Goal: Communication & Community: Answer question/provide support

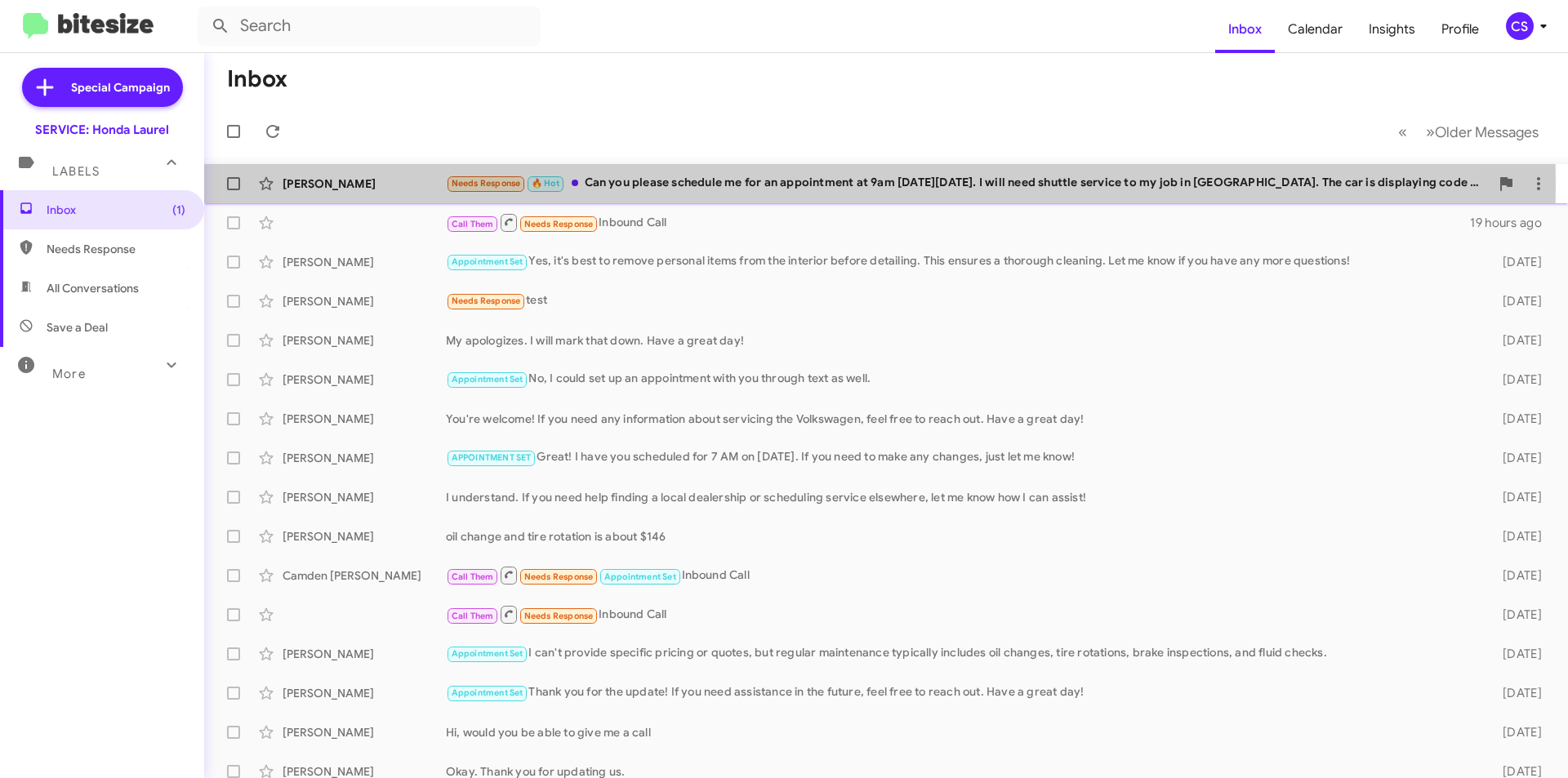
click at [688, 185] on div "Needs Response 🔥 Hot Can you please schedule me for an appointment at 9am [DATE…" at bounding box center [968, 183] width 1044 height 19
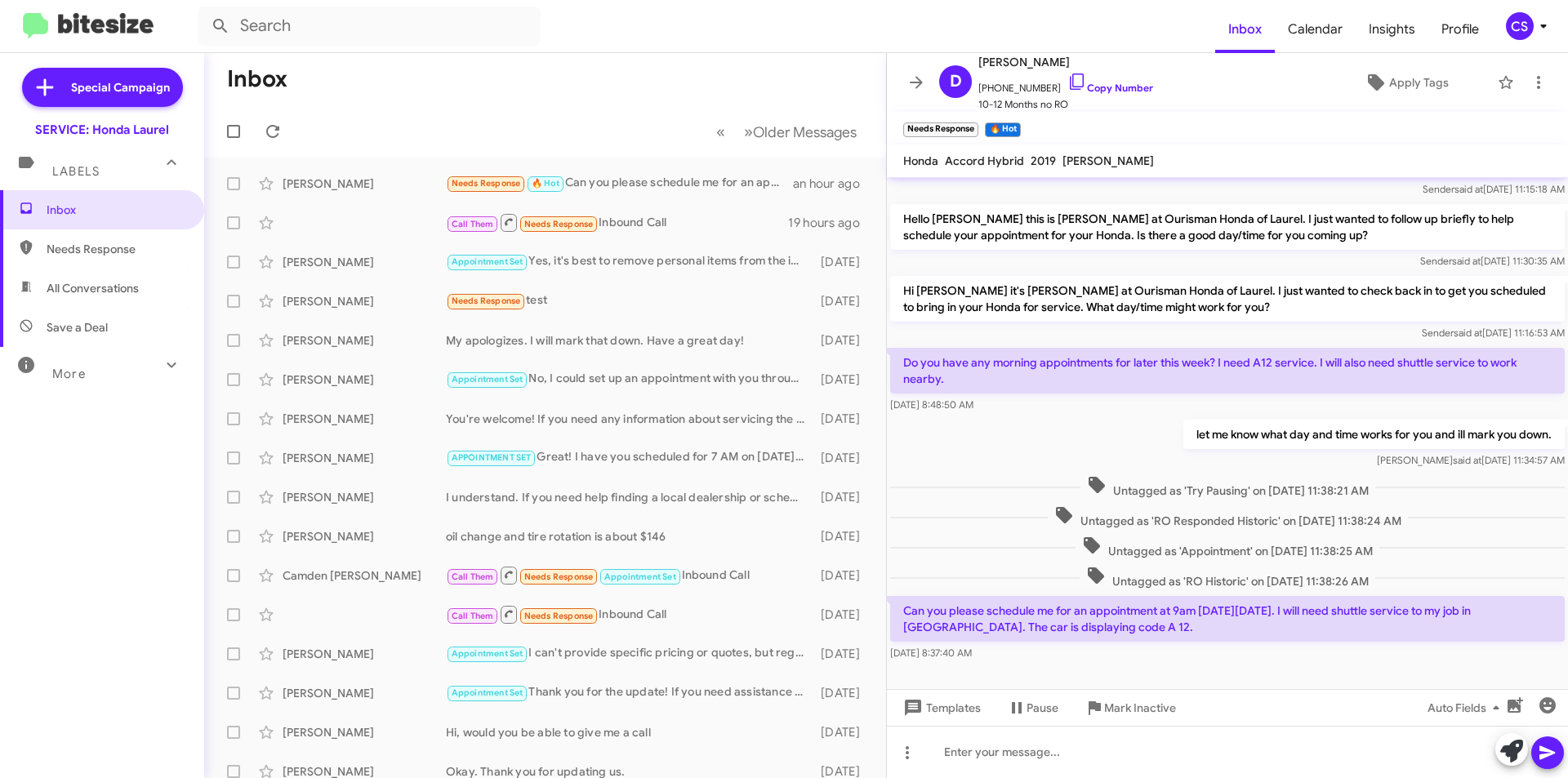
scroll to position [605, 0]
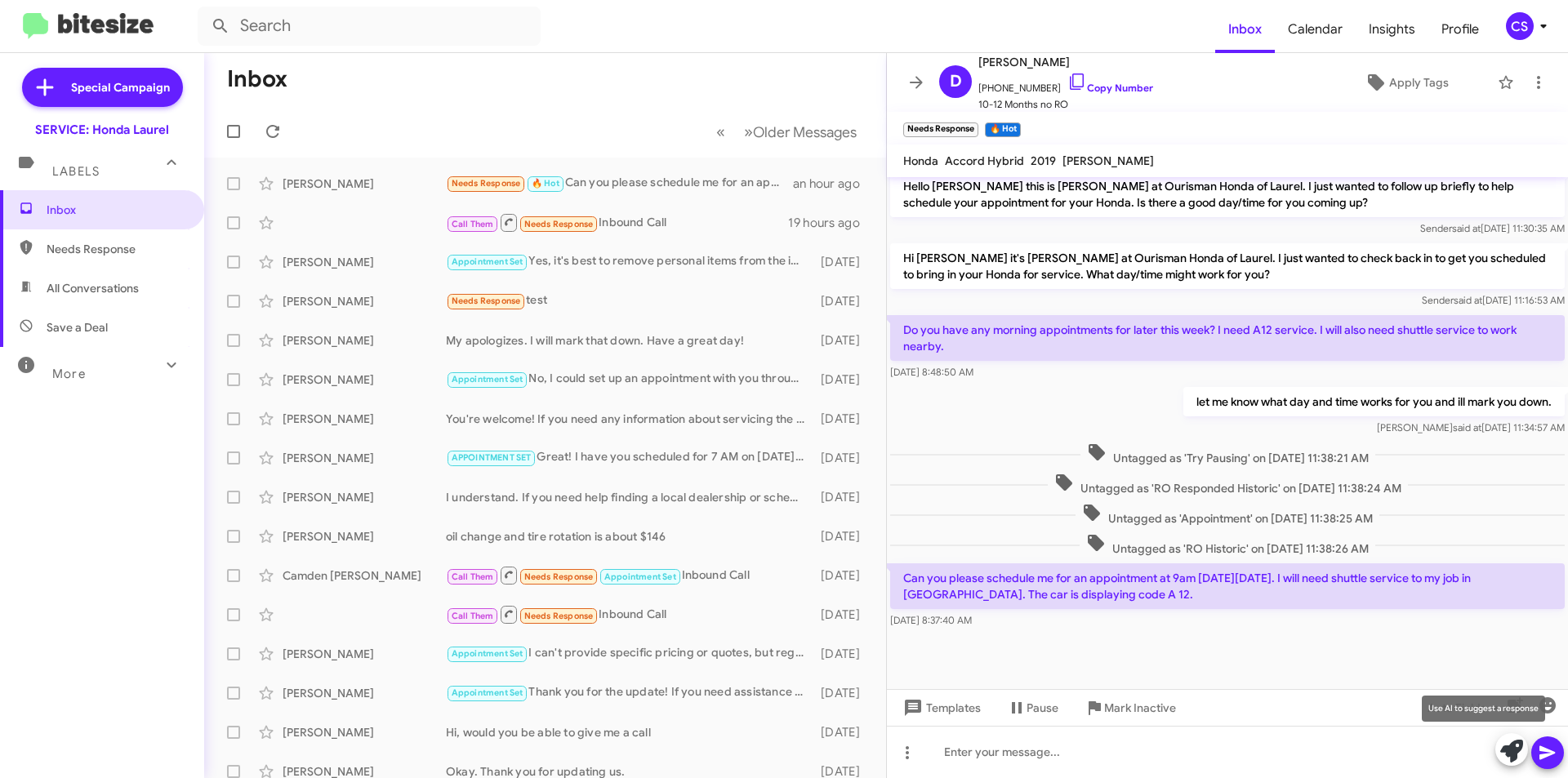
click at [1507, 752] on icon at bounding box center [1511, 751] width 23 height 23
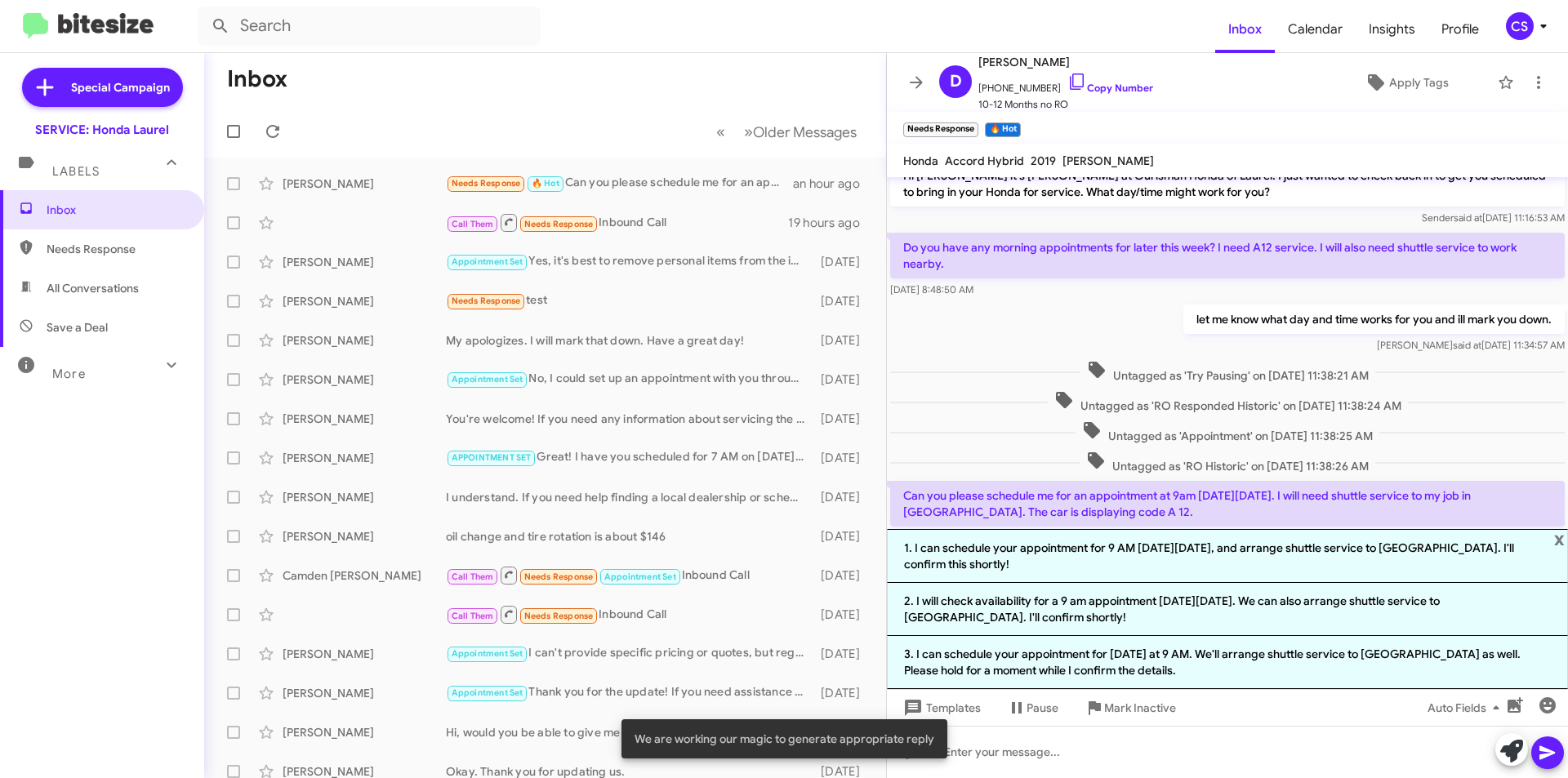
scroll to position [765, 0]
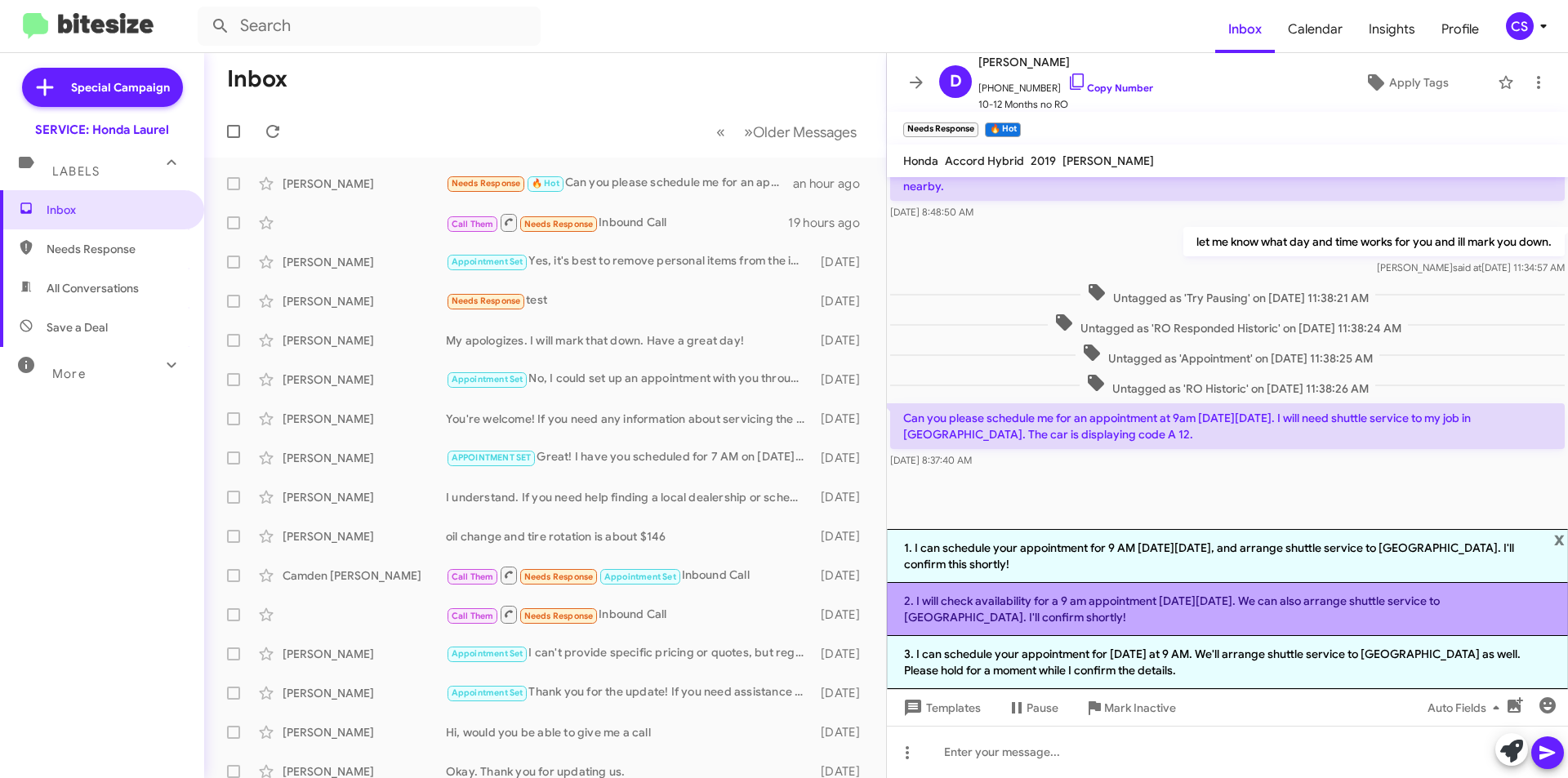
click at [1170, 602] on li "2. I will check availability for a 9 am appointment [DATE][DATE]. We can also a…" at bounding box center [1228, 610] width 681 height 54
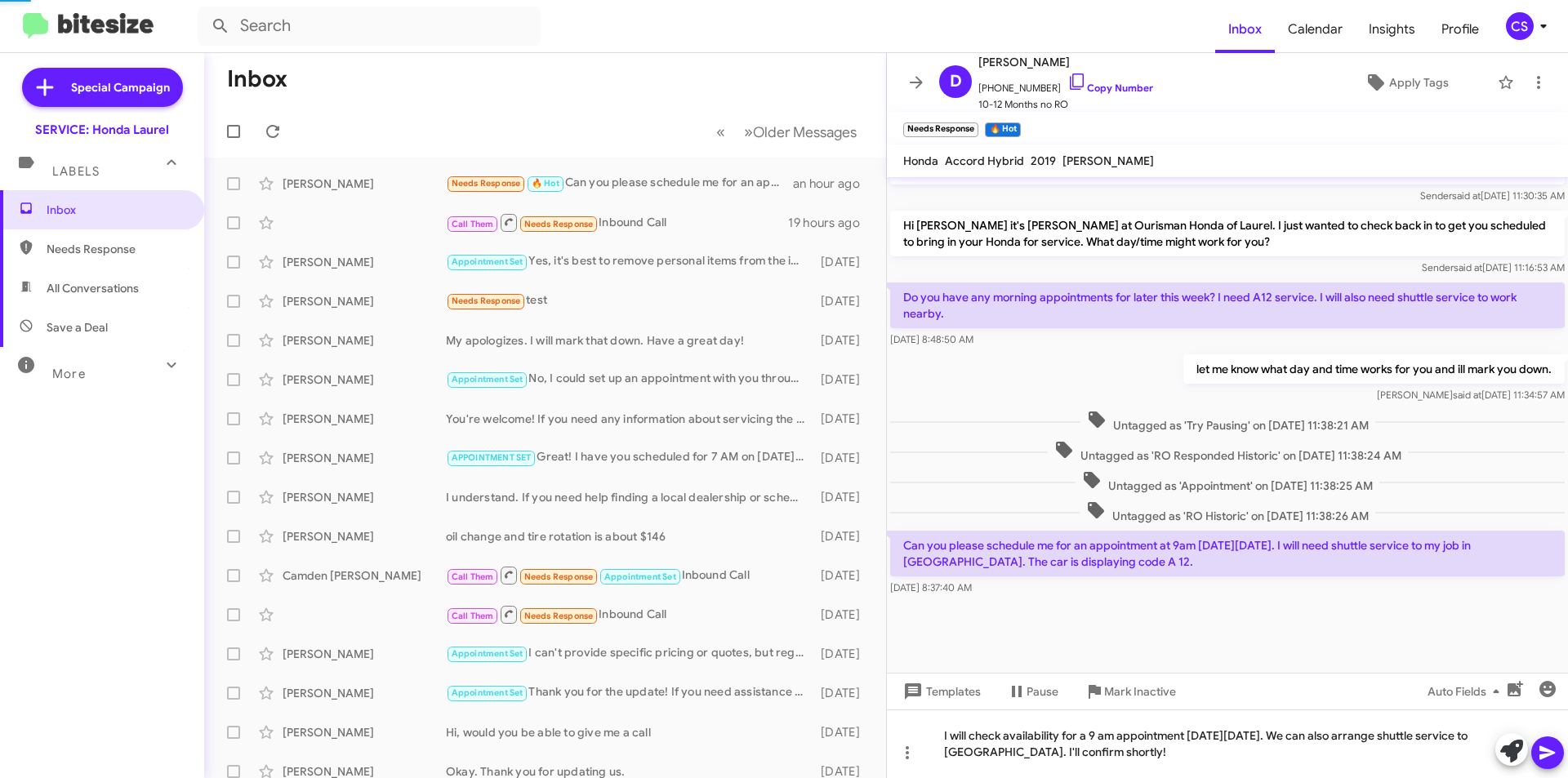
scroll to position [621, 0]
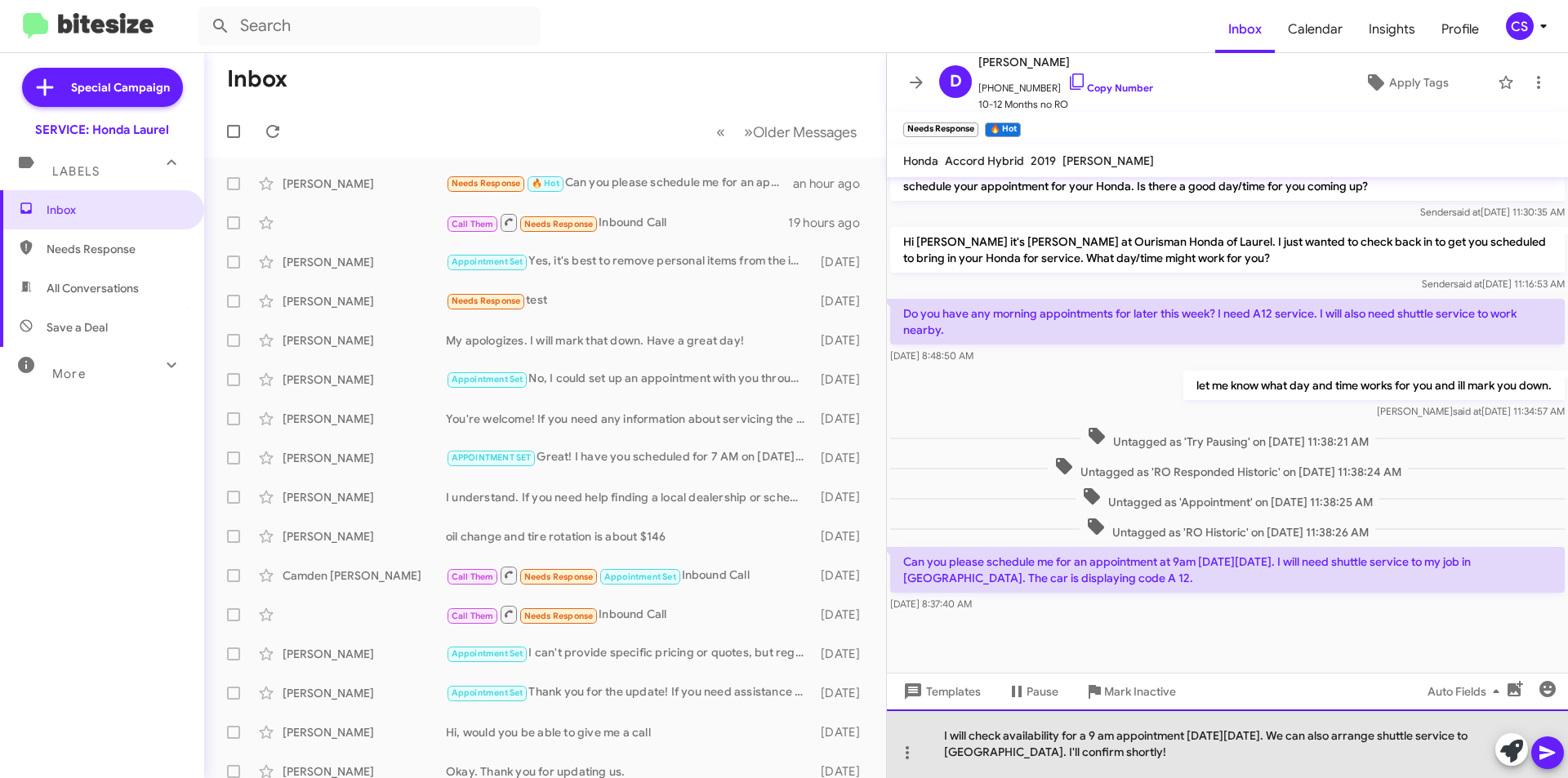
drag, startPoint x: 1217, startPoint y: 749, endPoint x: 1097, endPoint y: 754, distance: 120.1
click at [1102, 759] on div "I will check availability for a 9 am appointment [DATE][DATE]. We can also arra…" at bounding box center [1228, 743] width 681 height 68
drag, startPoint x: 1098, startPoint y: 735, endPoint x: 971, endPoint y: 737, distance: 127.0
click at [971, 737] on div "I will check availability for a 9 am appointment [DATE][DATE]. We can also arra…" at bounding box center [1228, 743] width 681 height 68
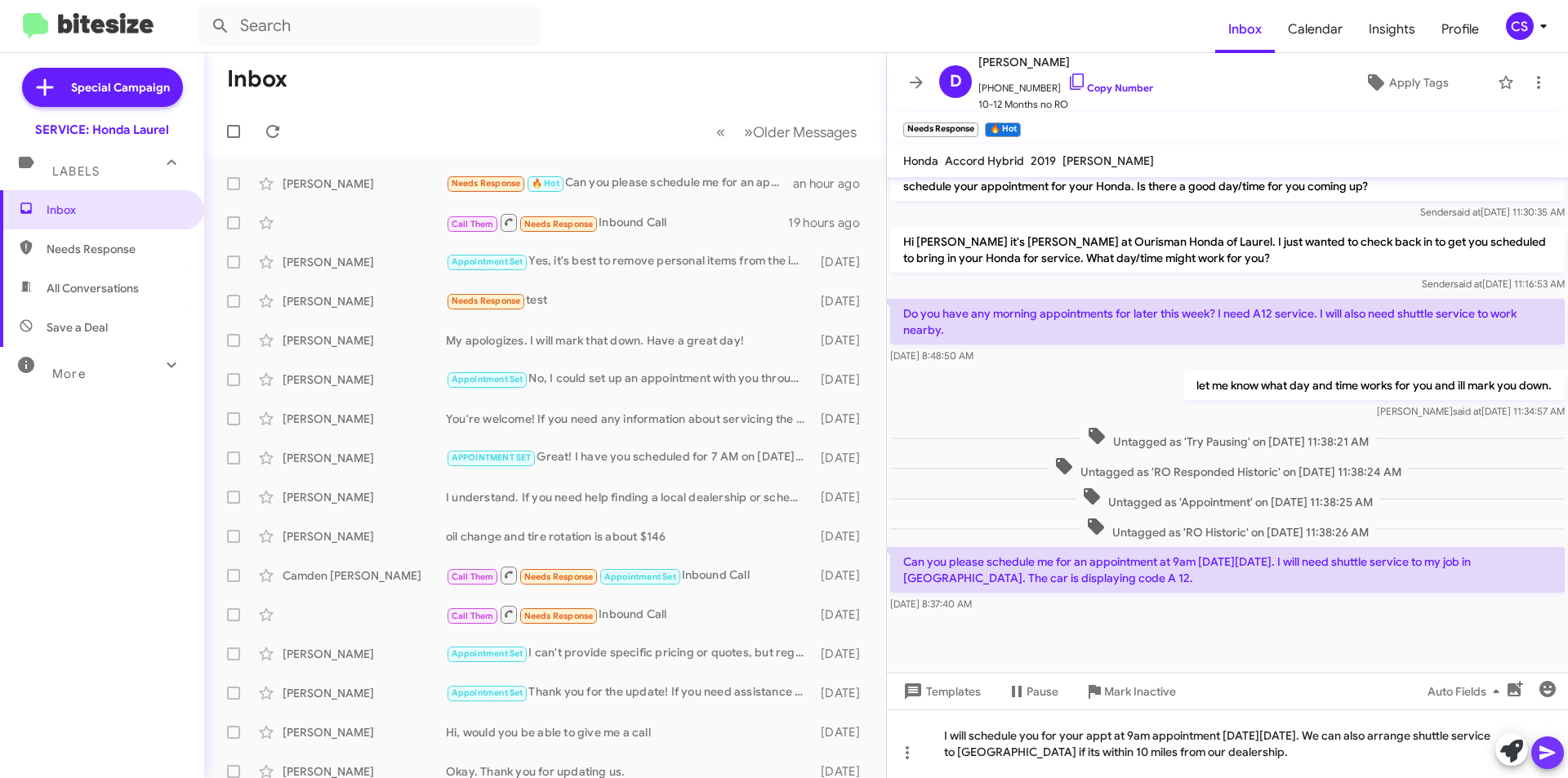
click at [1547, 741] on span at bounding box center [1548, 752] width 20 height 33
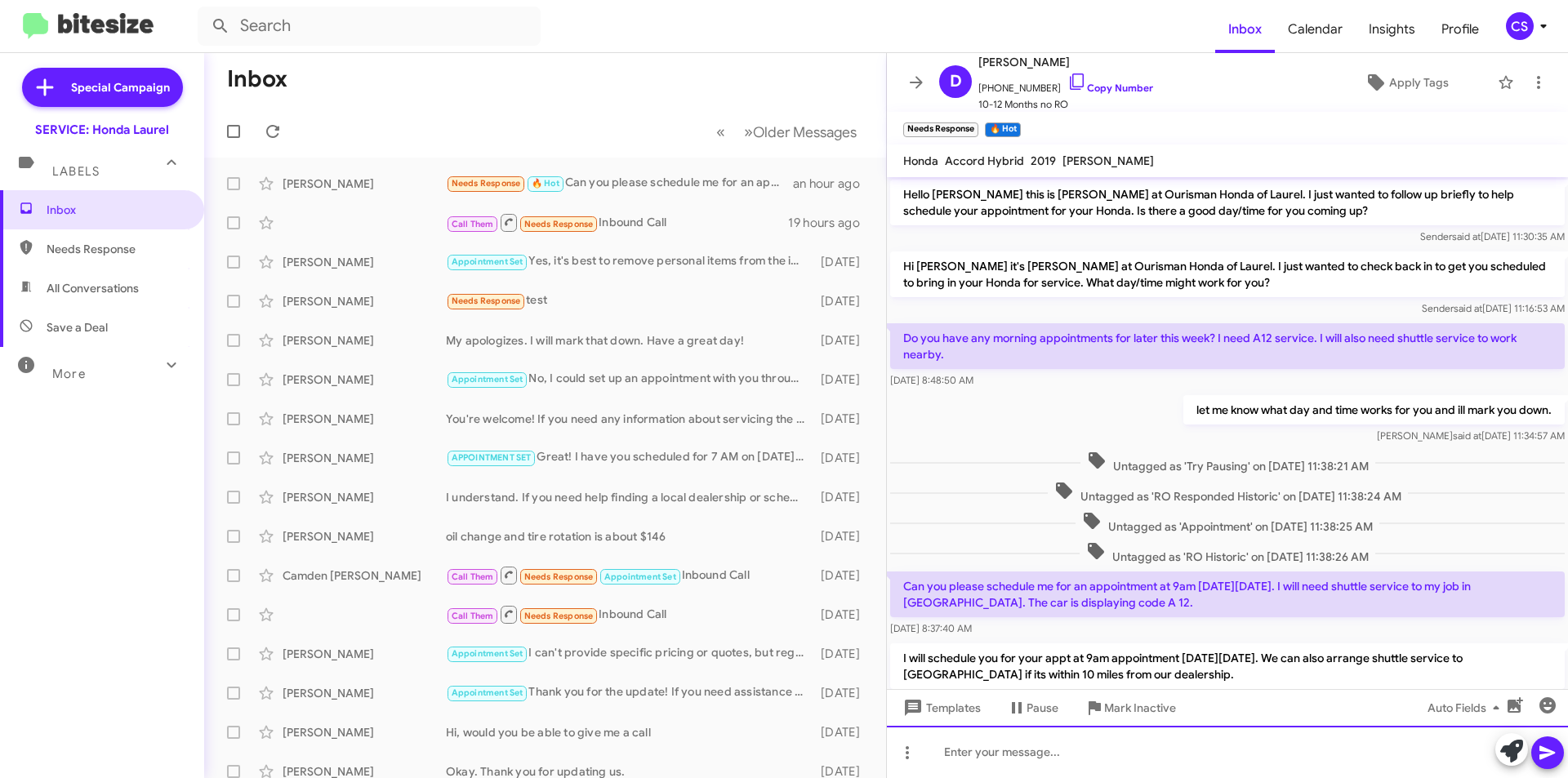
scroll to position [681, 0]
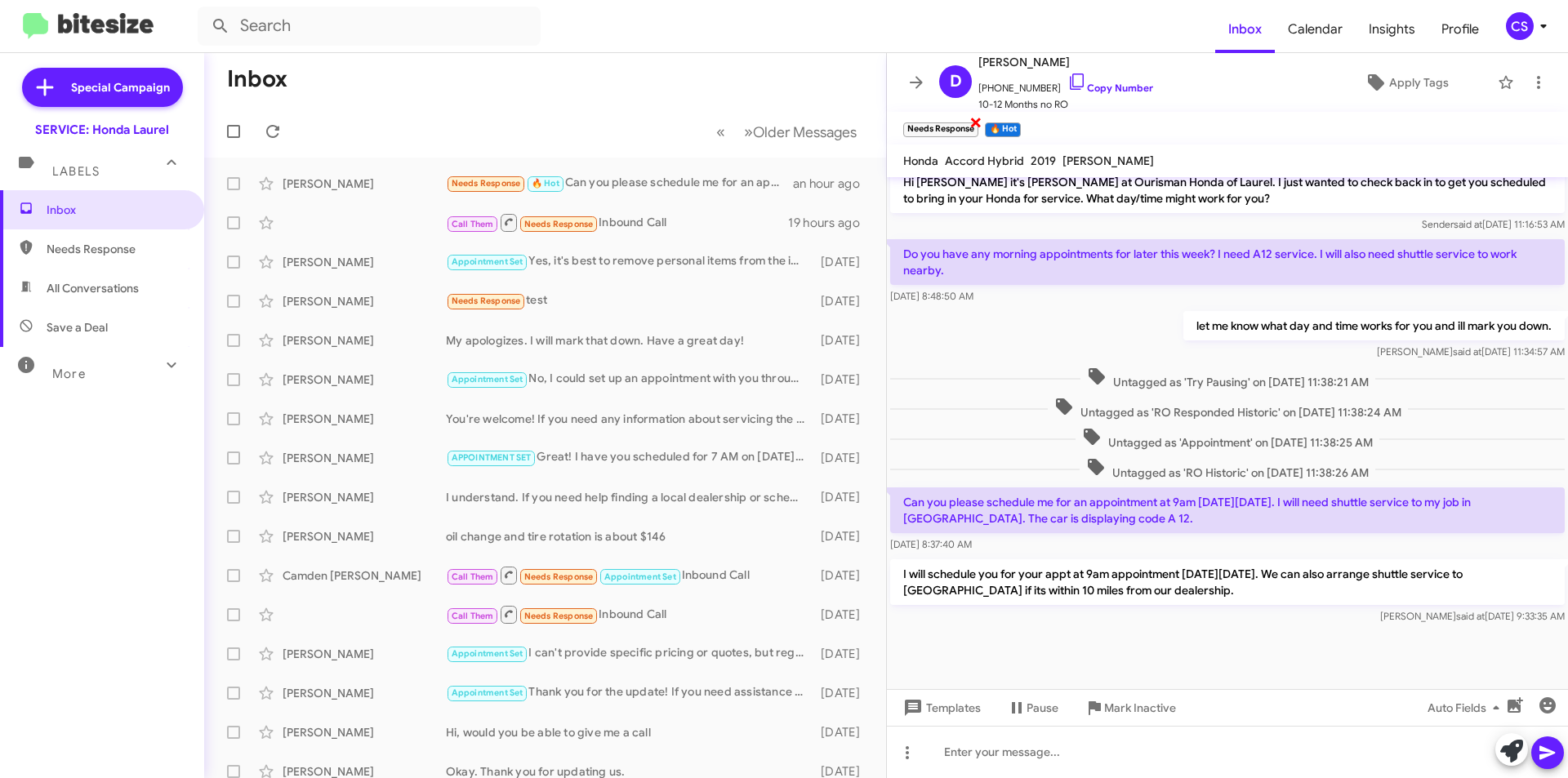
click at [973, 120] on span "×" at bounding box center [976, 122] width 13 height 20
click at [934, 118] on span "×" at bounding box center [936, 122] width 13 height 20
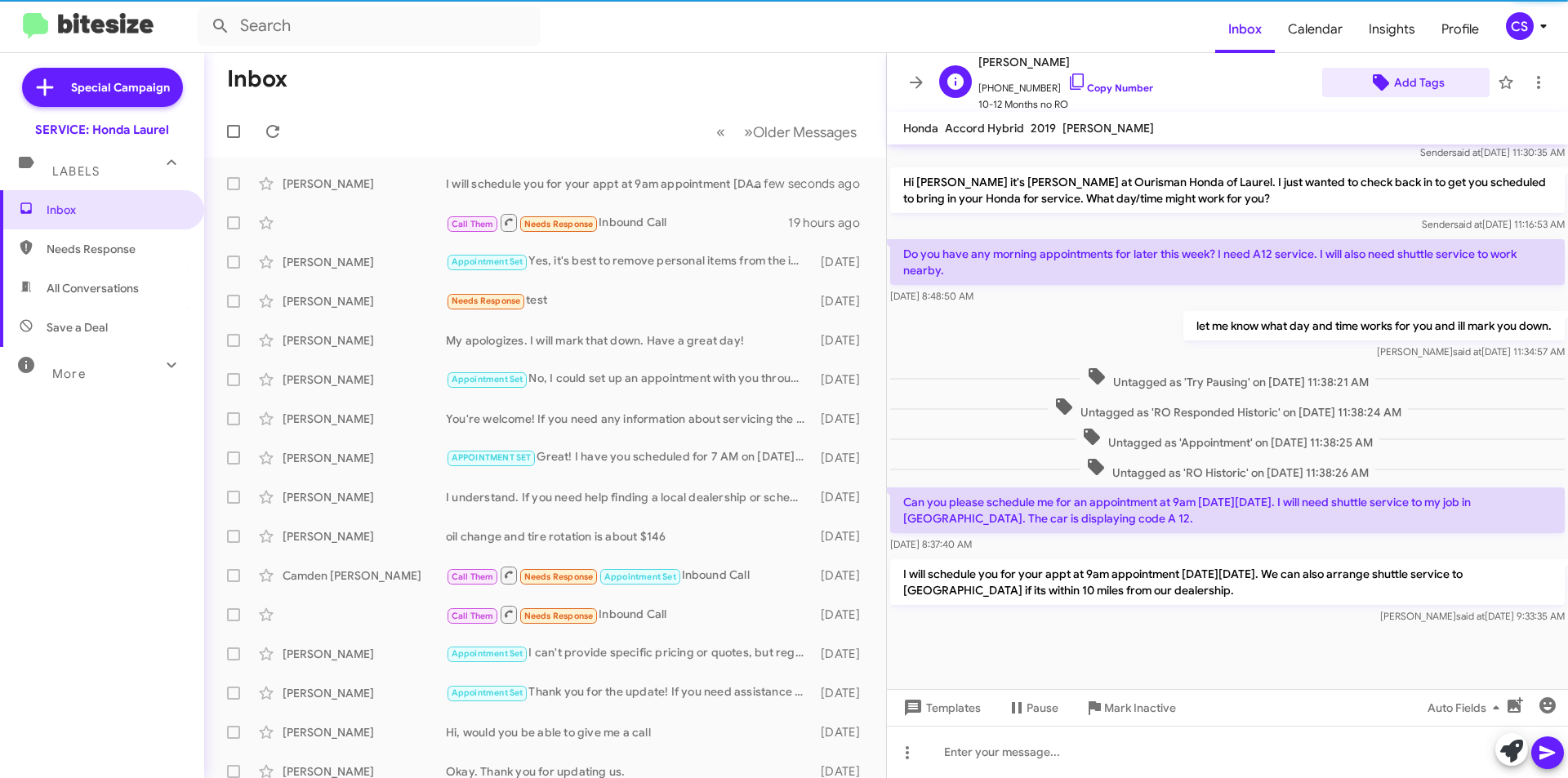
click at [1403, 70] on span "Add Tags" at bounding box center [1419, 82] width 51 height 30
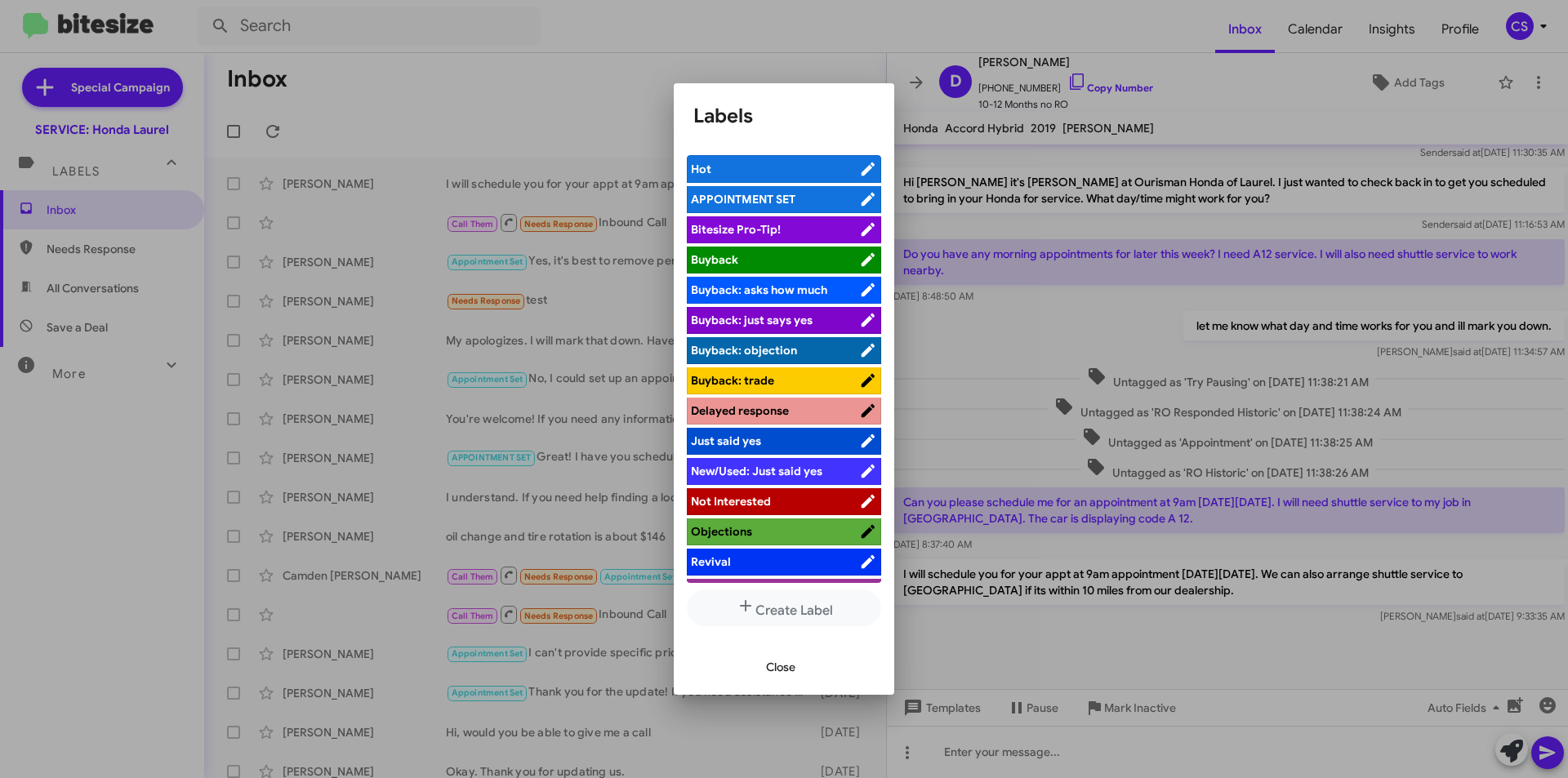
click at [767, 200] on span "APPOINTMENT SET" at bounding box center [742, 198] width 104 height 15
click at [491, 99] on div at bounding box center [784, 389] width 1568 height 778
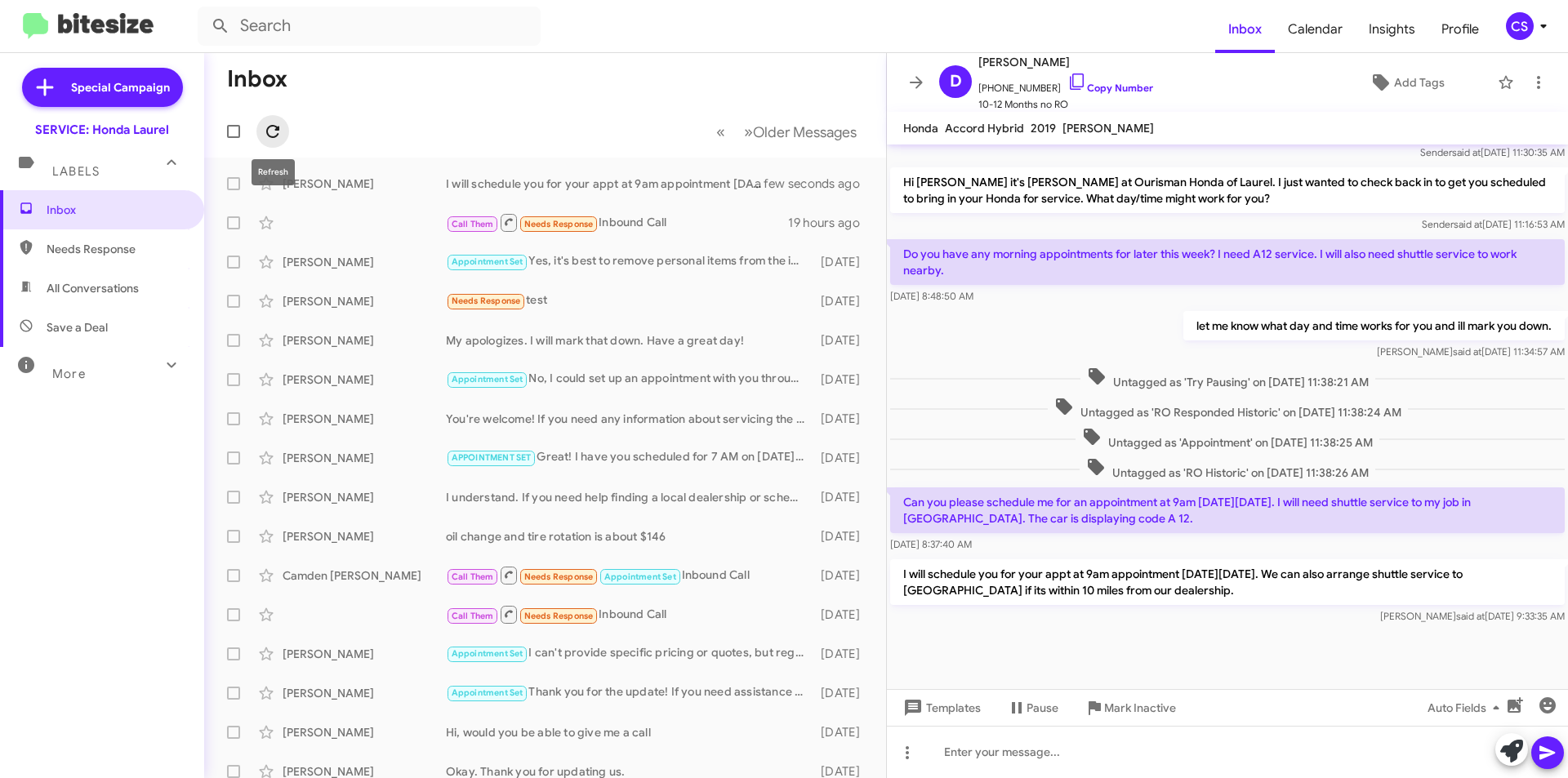
click at [273, 122] on icon at bounding box center [273, 132] width 20 height 20
click at [912, 79] on icon at bounding box center [917, 82] width 20 height 20
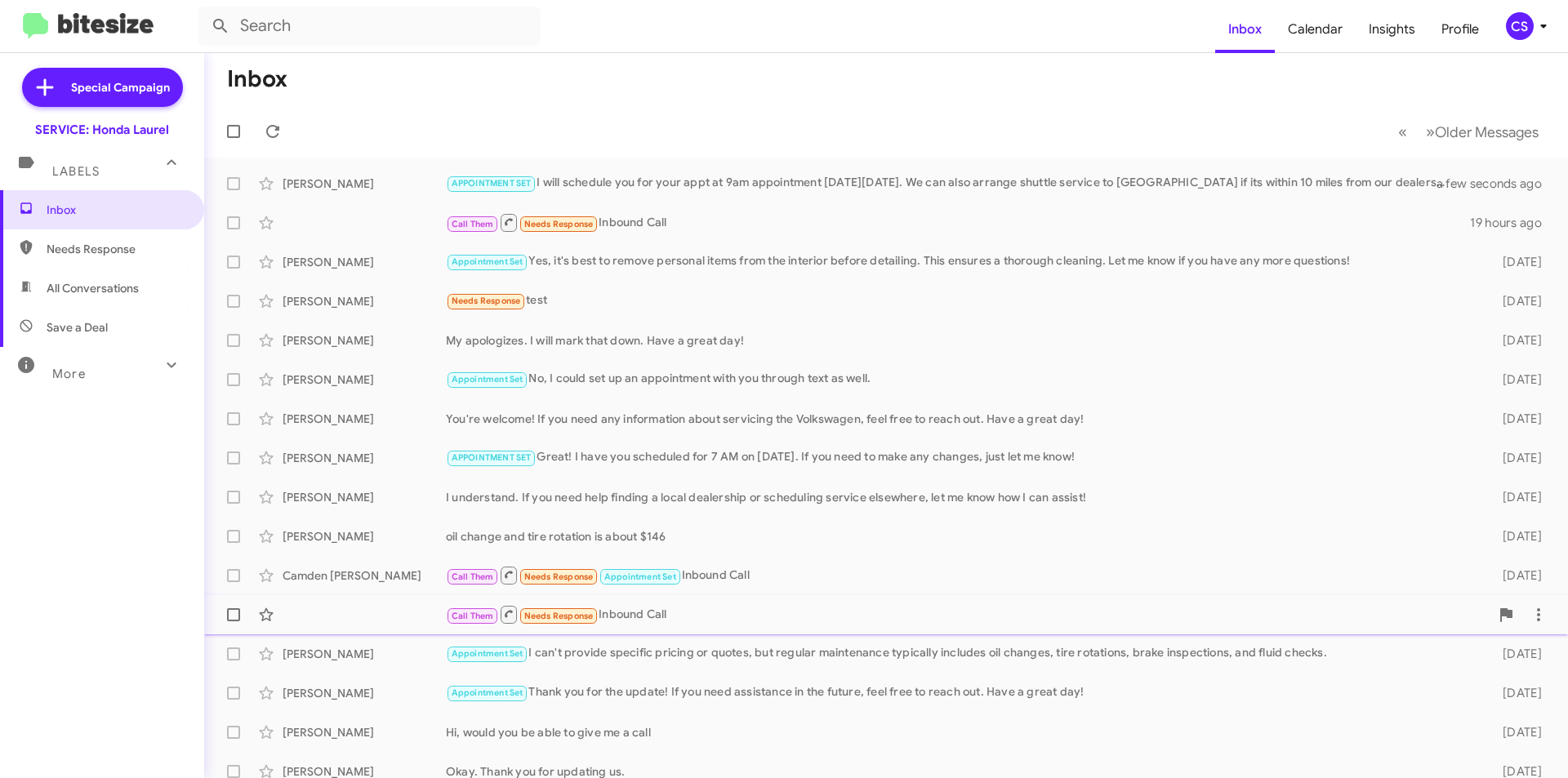
click at [801, 623] on div "Call Them Needs Response Inbound Call" at bounding box center [968, 614] width 1044 height 21
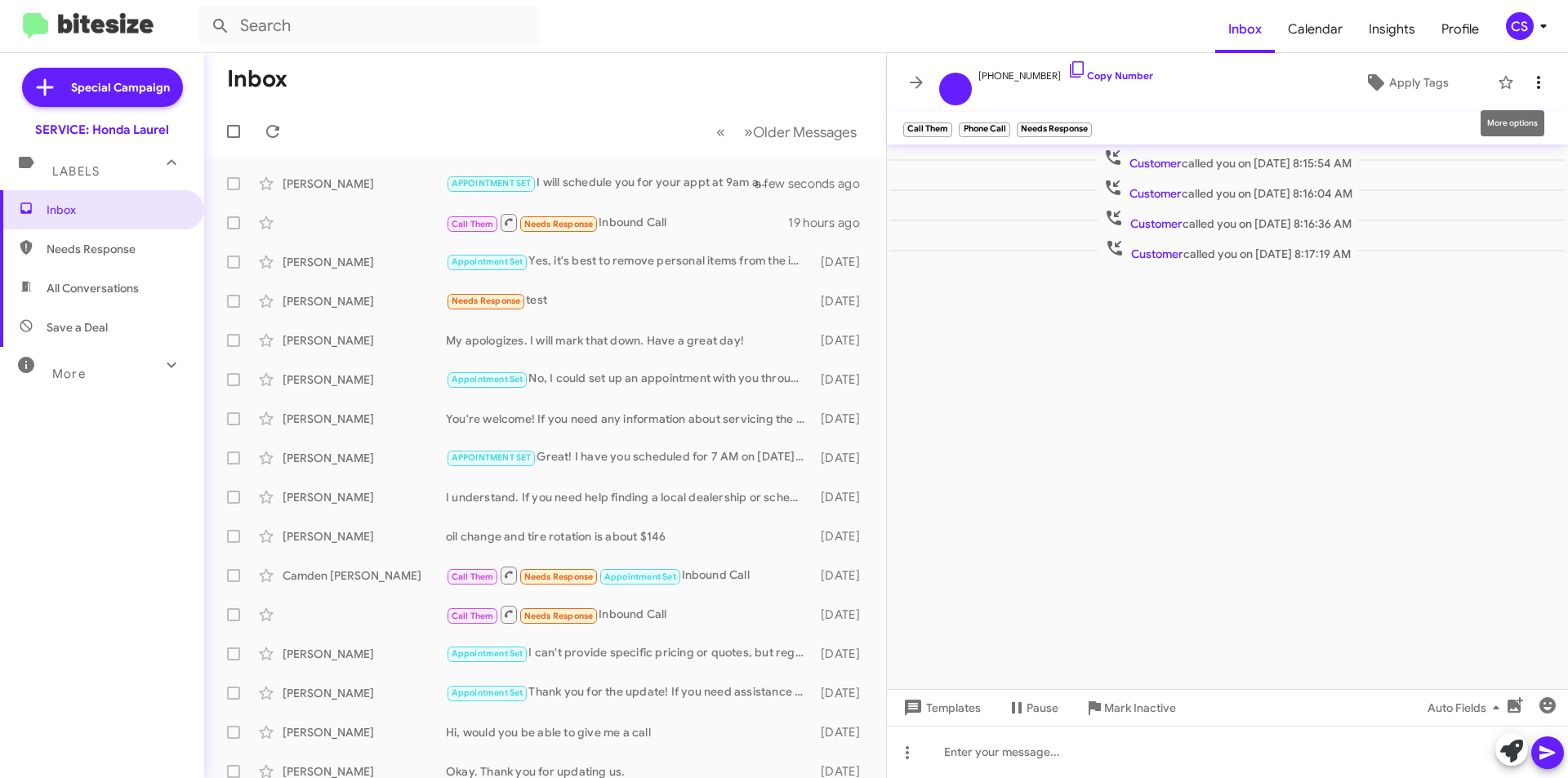
click at [1540, 83] on icon at bounding box center [1538, 82] width 3 height 13
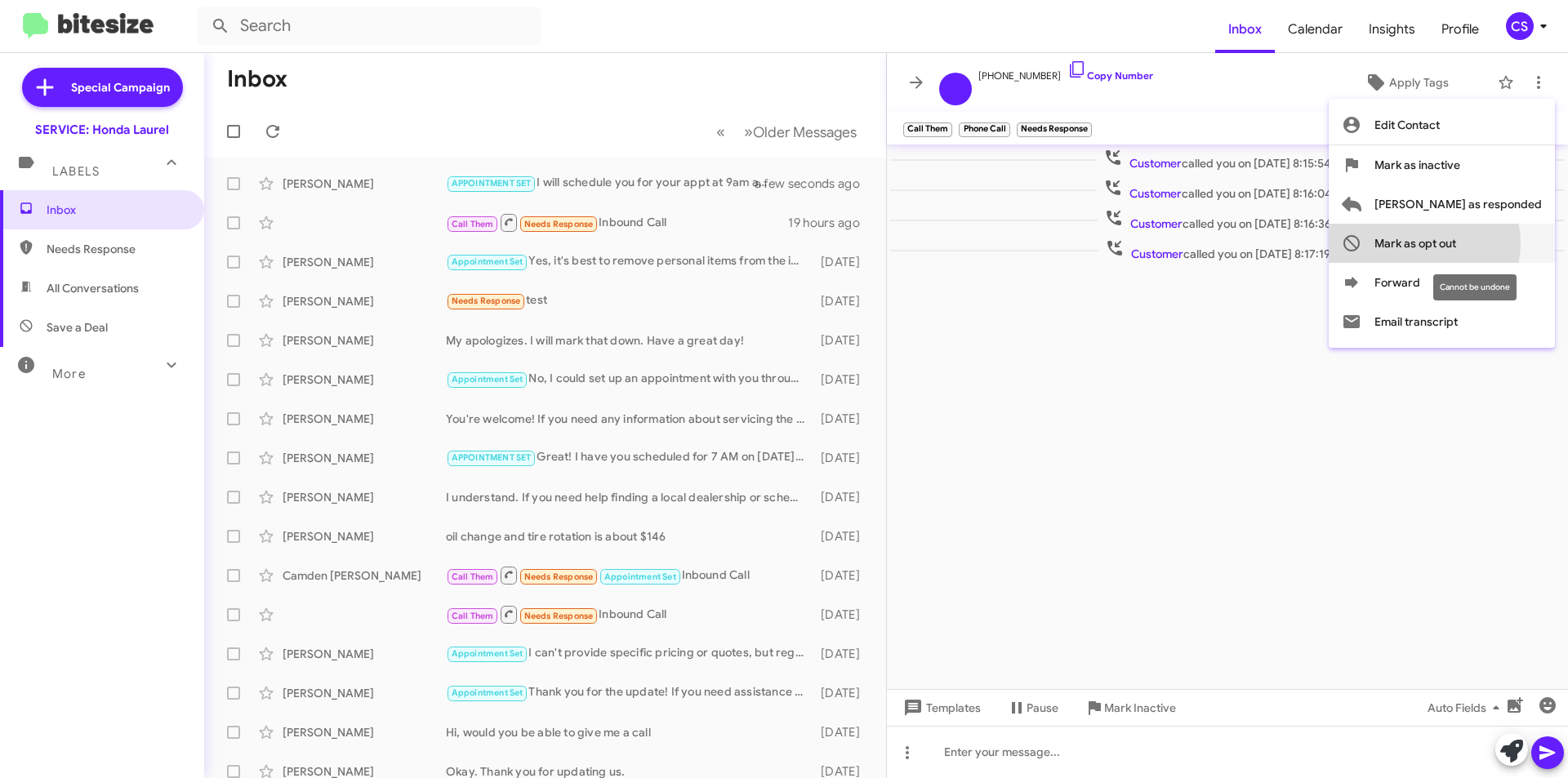
click at [1457, 243] on span "Mark as opt out" at bounding box center [1415, 244] width 81 height 40
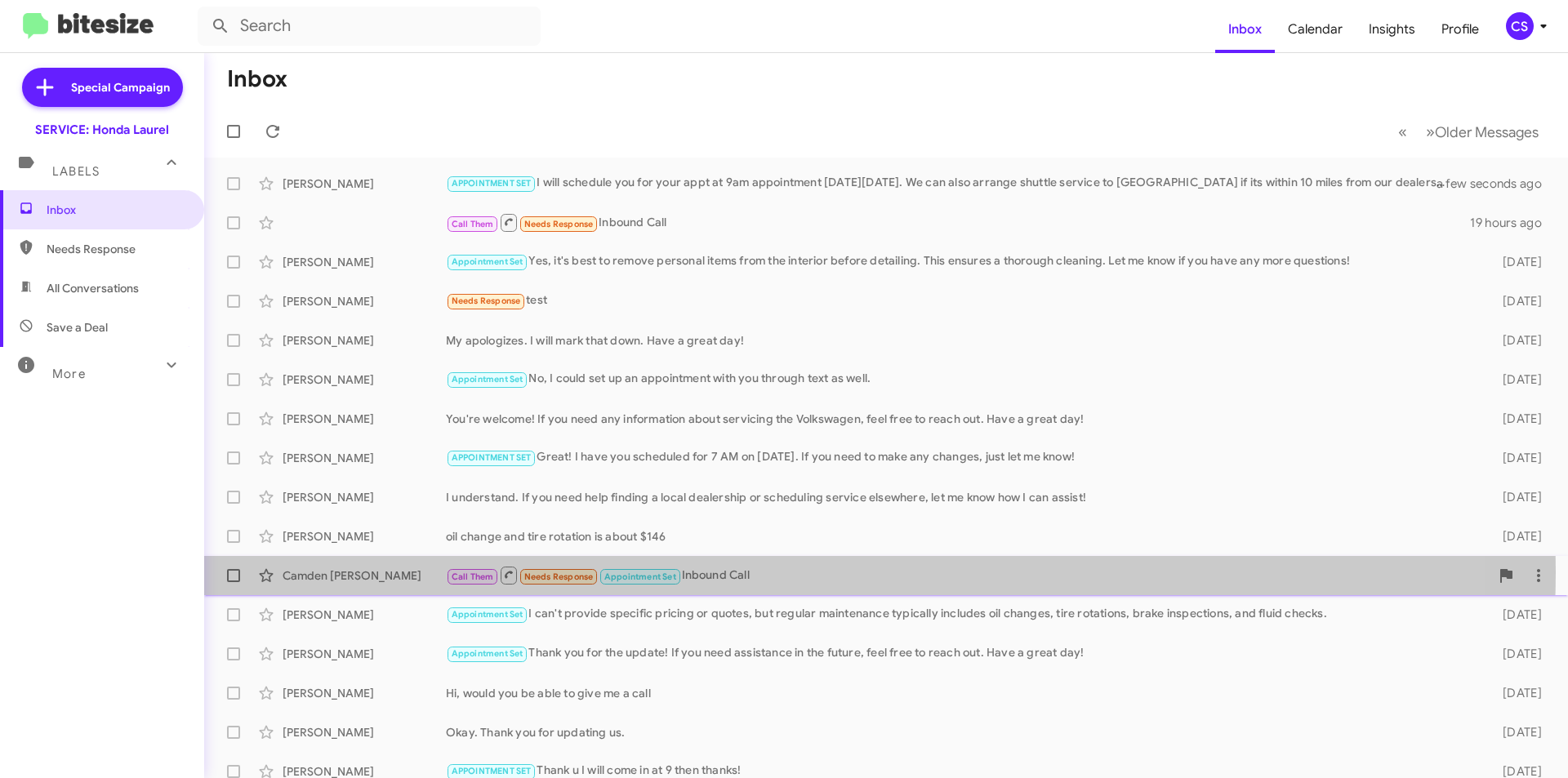
click at [794, 573] on div "Call Them Needs Response Appointment Set Inbound Call" at bounding box center [968, 576] width 1044 height 21
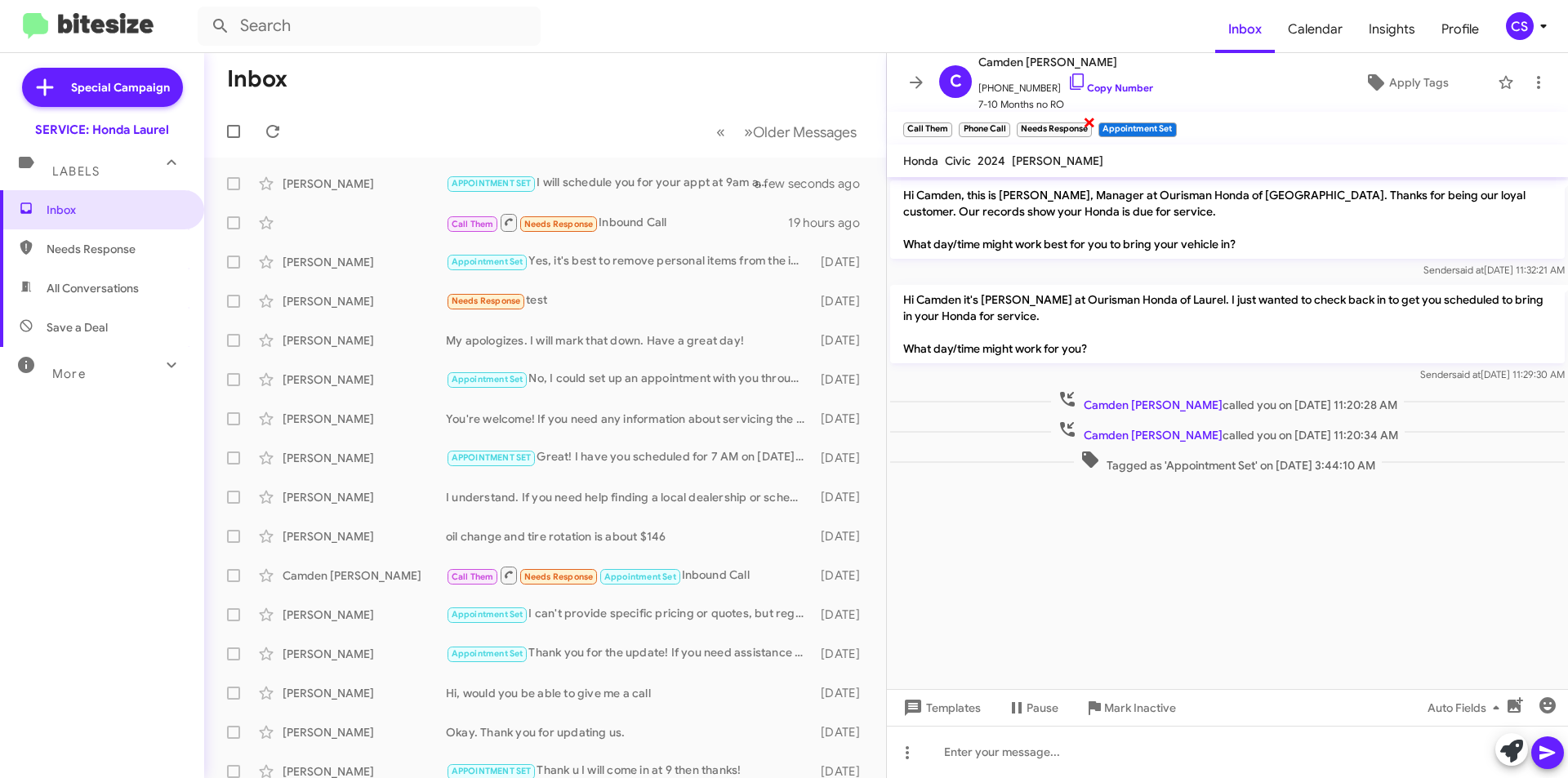
click at [1090, 116] on span "×" at bounding box center [1089, 122] width 13 height 20
click at [1095, 117] on span "×" at bounding box center [1092, 122] width 13 height 20
click at [949, 122] on span "×" at bounding box center [950, 122] width 13 height 20
click at [914, 77] on icon at bounding box center [917, 82] width 20 height 20
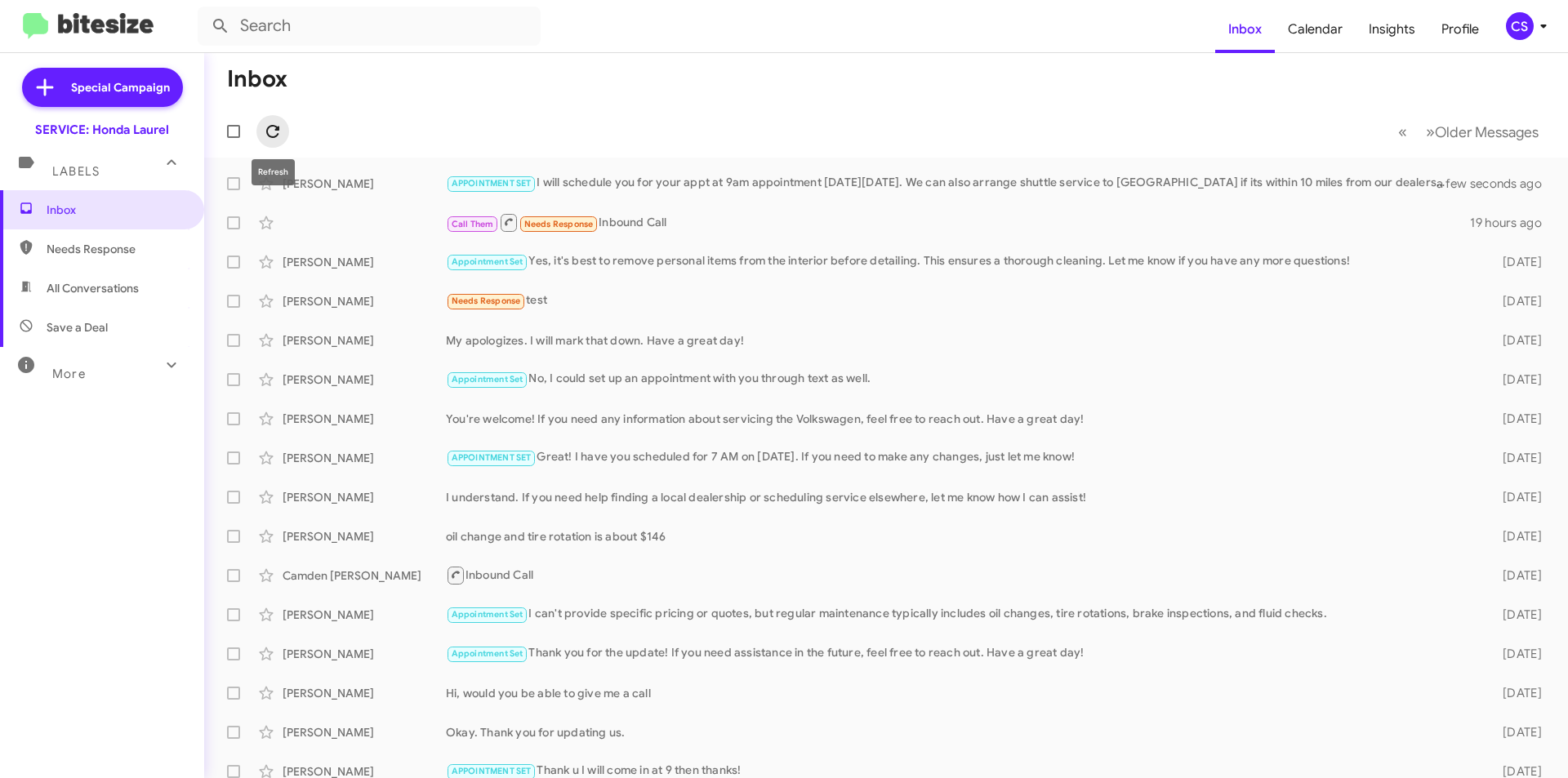
click at [269, 129] on icon at bounding box center [273, 132] width 20 height 20
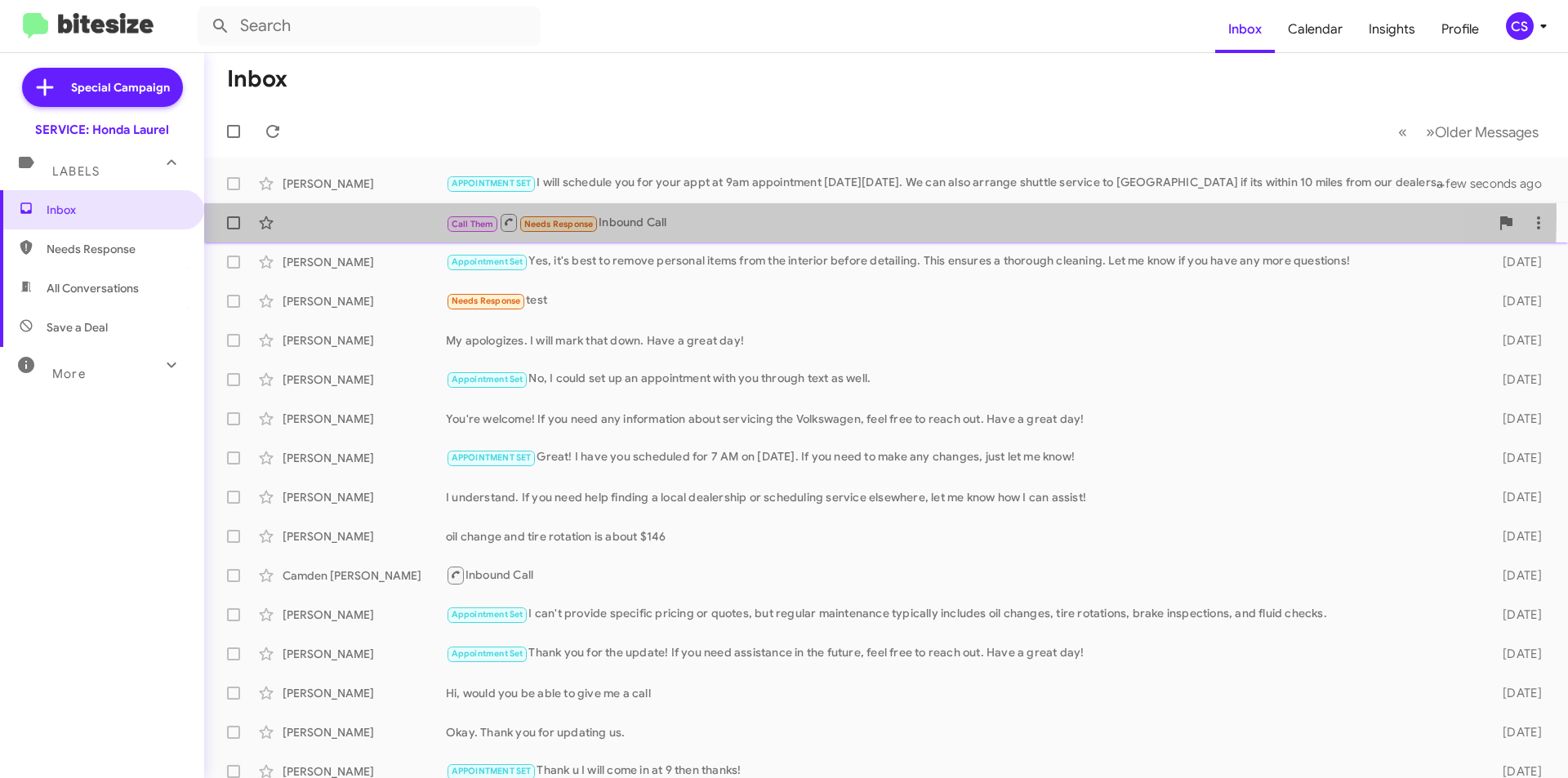
click at [784, 214] on div "Call Them Needs Response Inbound Call" at bounding box center [968, 222] width 1044 height 21
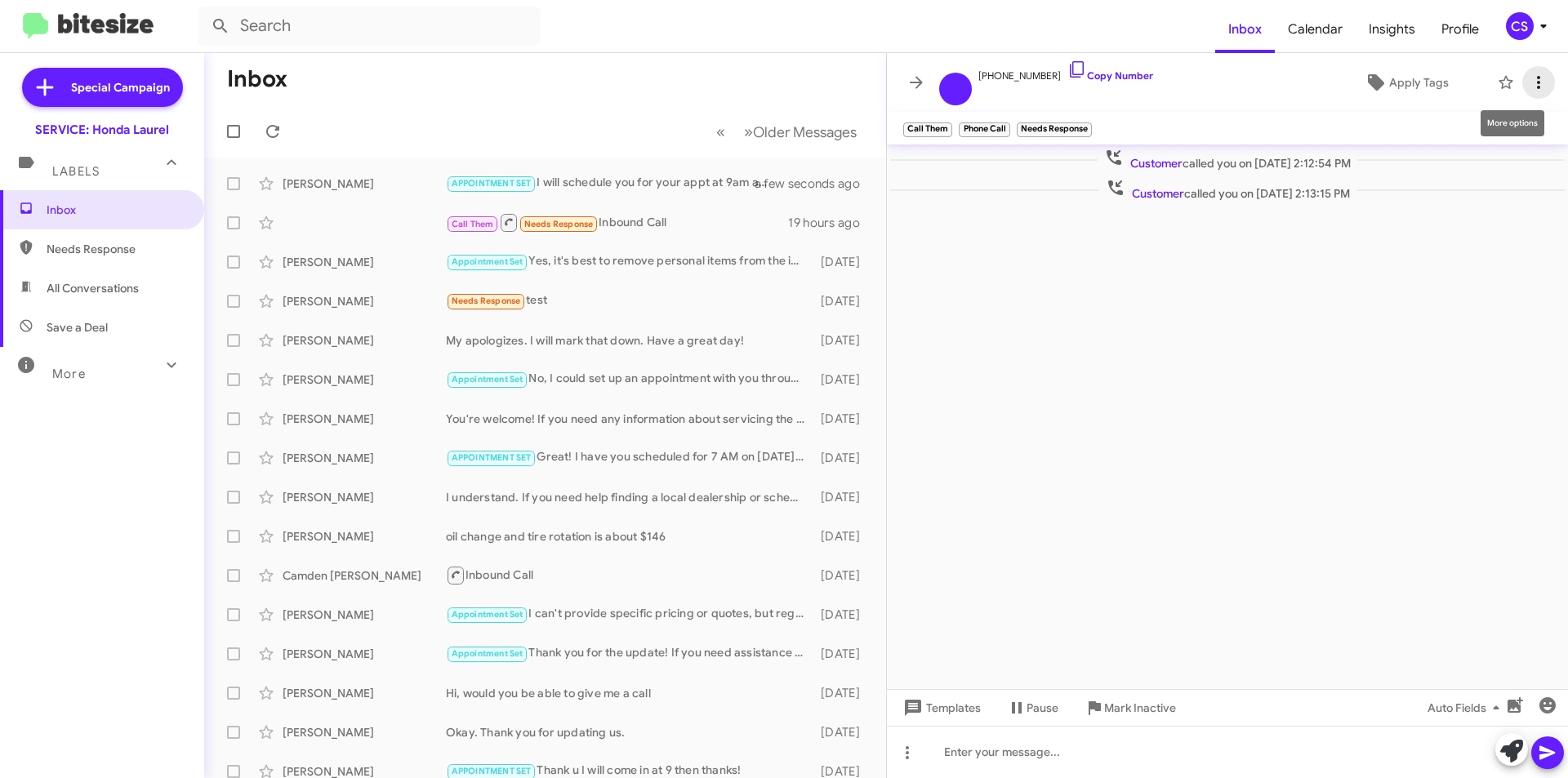
click at [1539, 75] on icon at bounding box center [1539, 82] width 20 height 20
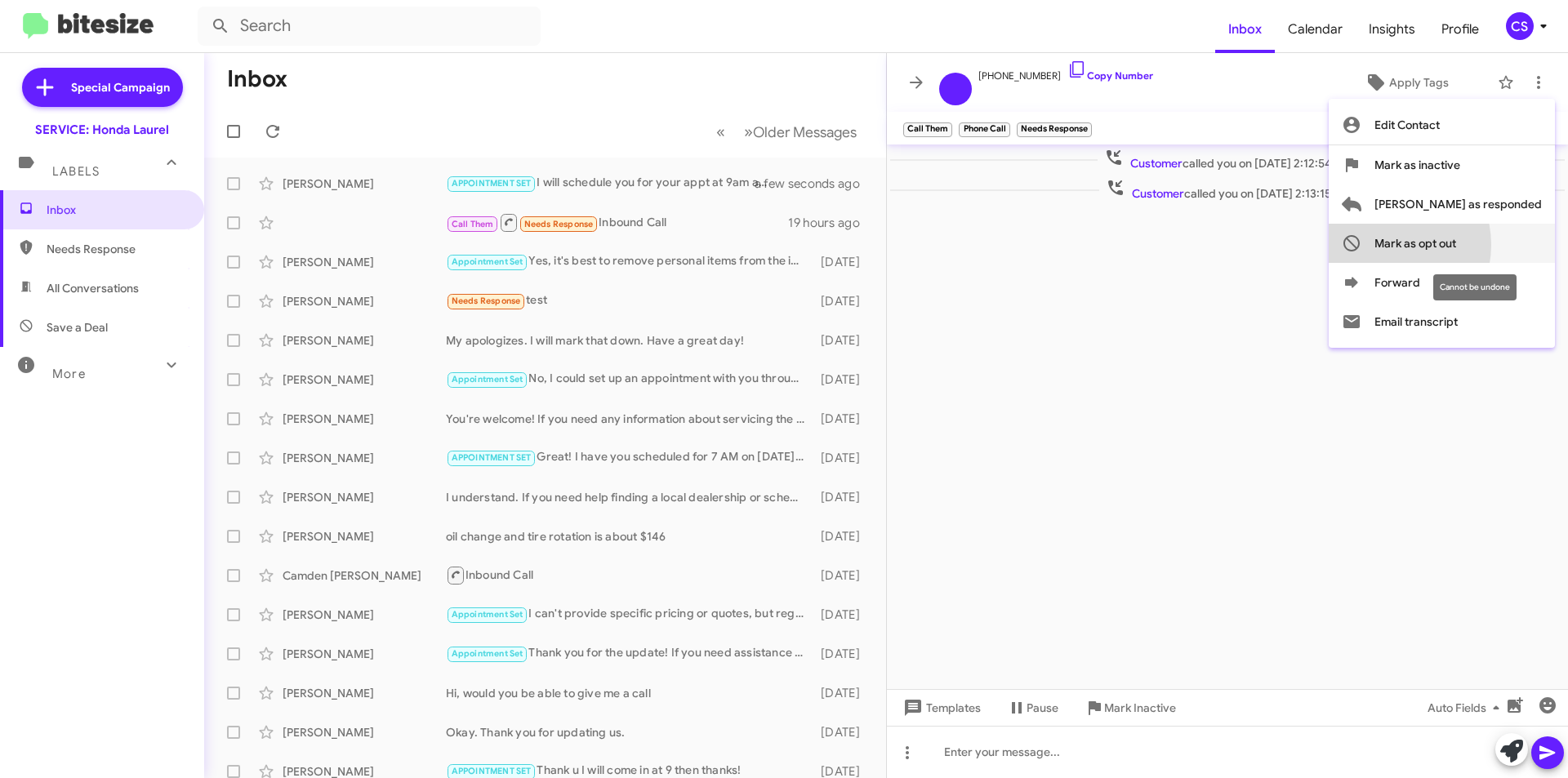
click at [1452, 245] on span "Mark as opt out" at bounding box center [1415, 244] width 81 height 40
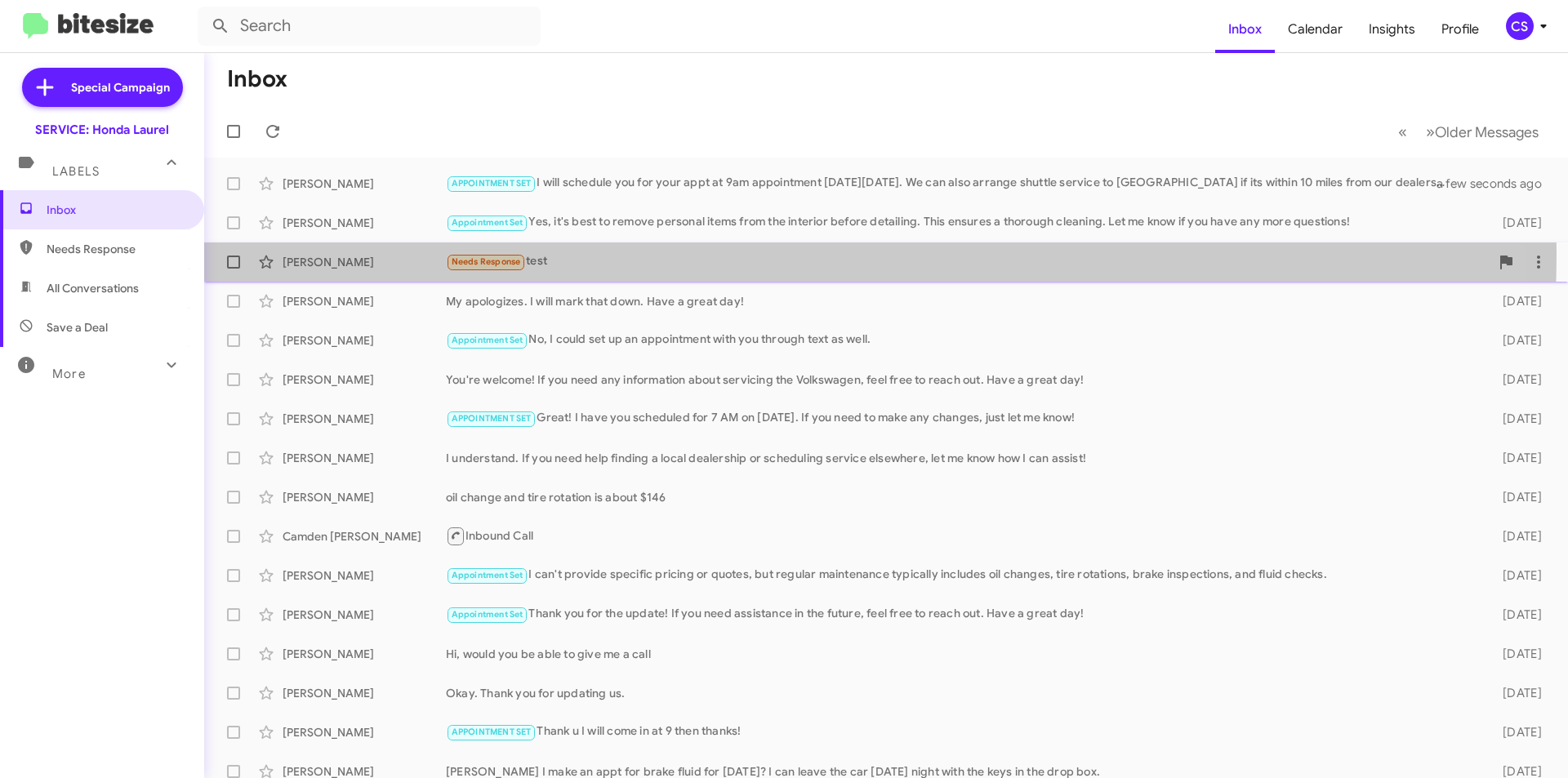
click at [607, 253] on div "Needs Response test" at bounding box center [968, 261] width 1044 height 19
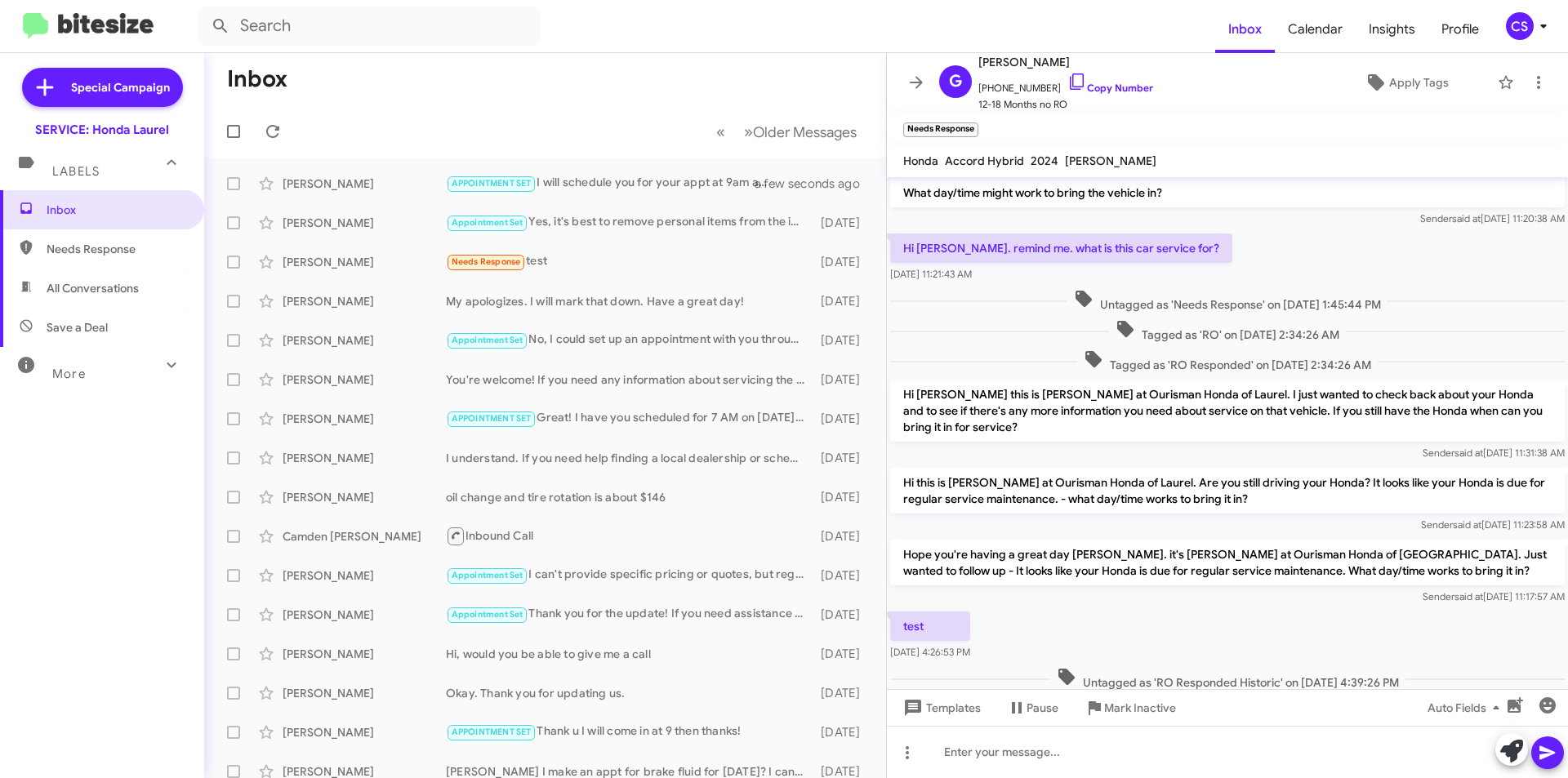
scroll to position [76, 0]
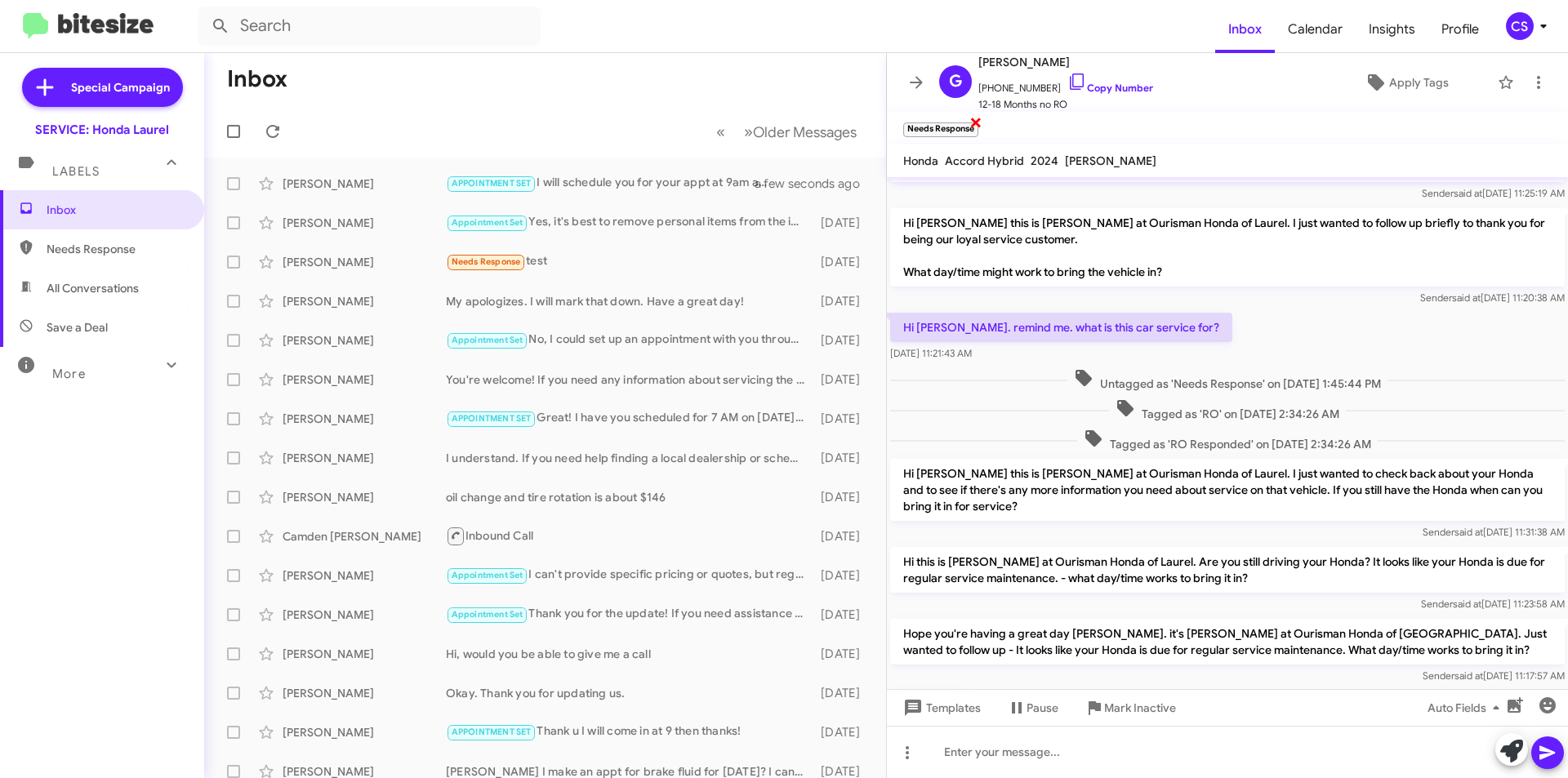
click at [976, 116] on span "×" at bounding box center [976, 122] width 13 height 20
click at [924, 81] on icon at bounding box center [917, 82] width 20 height 20
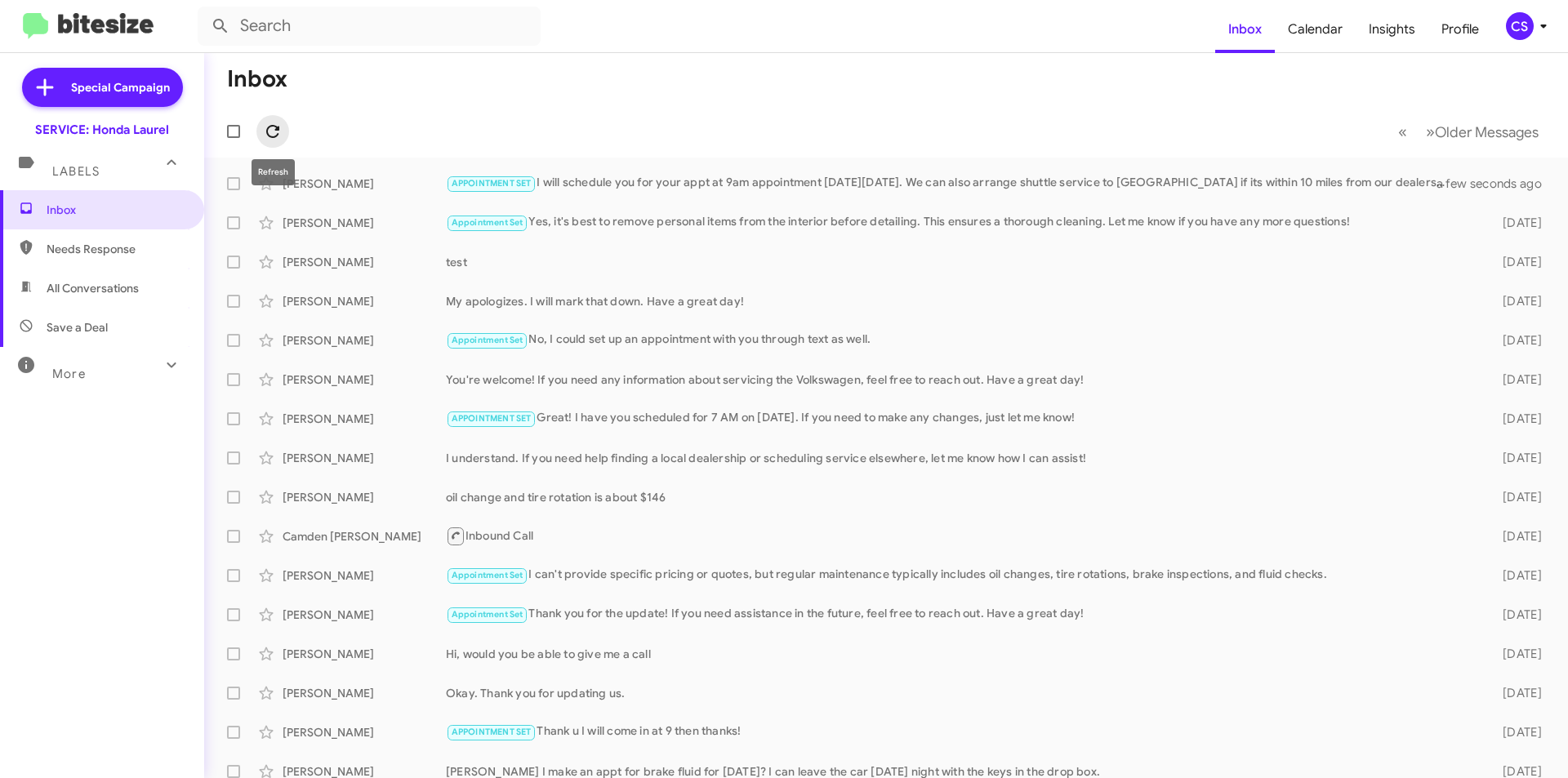
click at [284, 124] on span at bounding box center [272, 132] width 33 height 20
